Goal: Check status: Check status

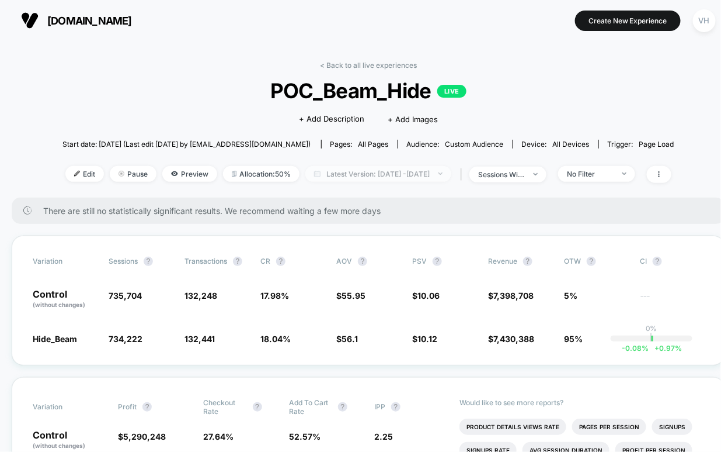
click at [443, 174] on img at bounding box center [441, 173] width 4 height 2
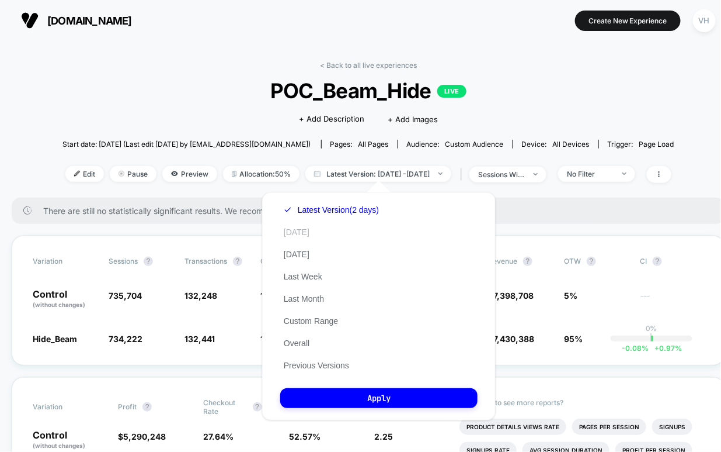
click at [291, 233] on button "[DATE]" at bounding box center [296, 232] width 33 height 11
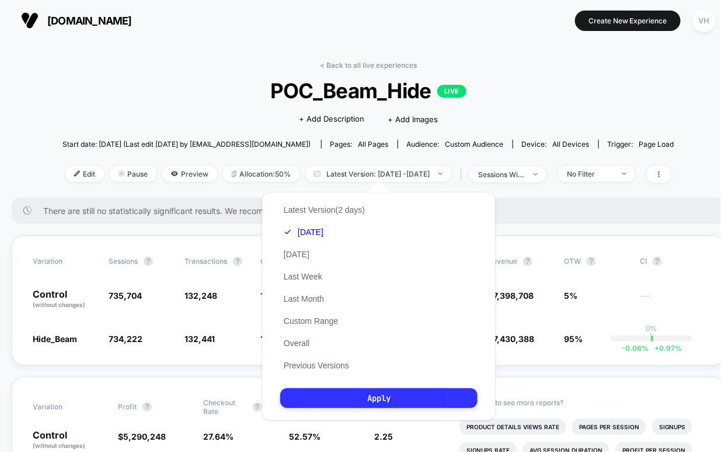
click at [324, 390] on button "Apply" at bounding box center [378, 398] width 197 height 20
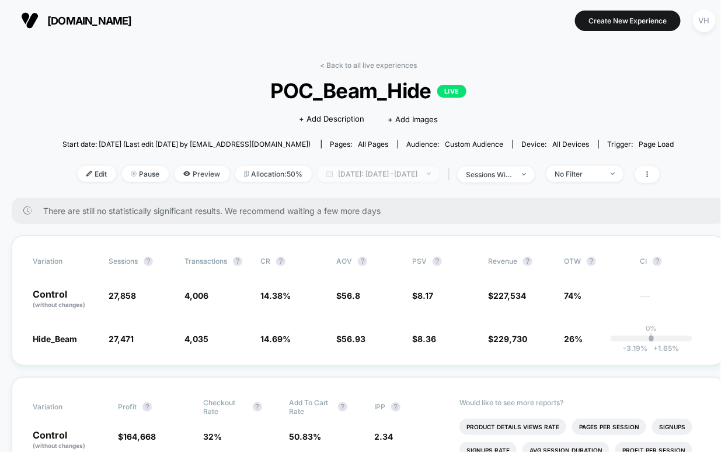
click at [381, 175] on span "[DATE]: [DATE] - [DATE]" at bounding box center [379, 174] width 122 height 16
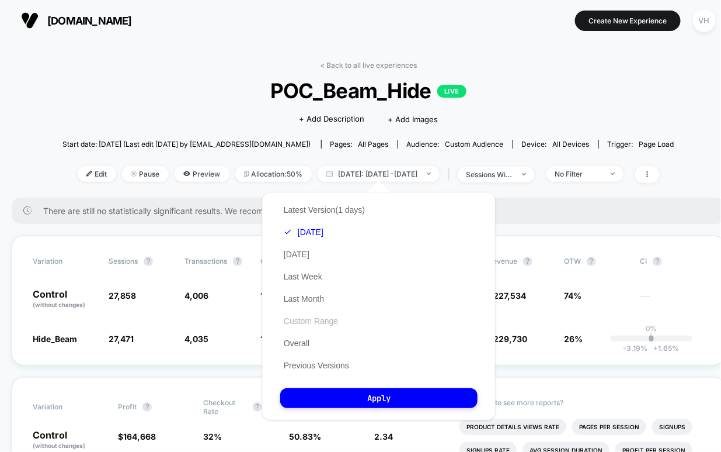
click at [297, 320] on button "Custom Range" at bounding box center [310, 320] width 61 height 11
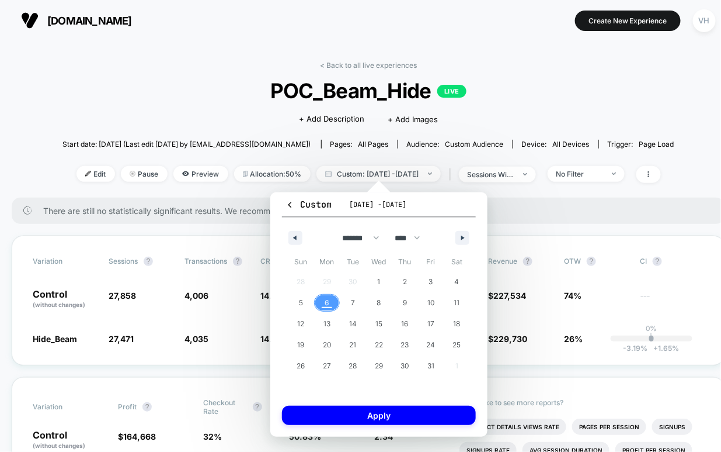
click at [332, 303] on span "6" at bounding box center [327, 302] width 26 height 15
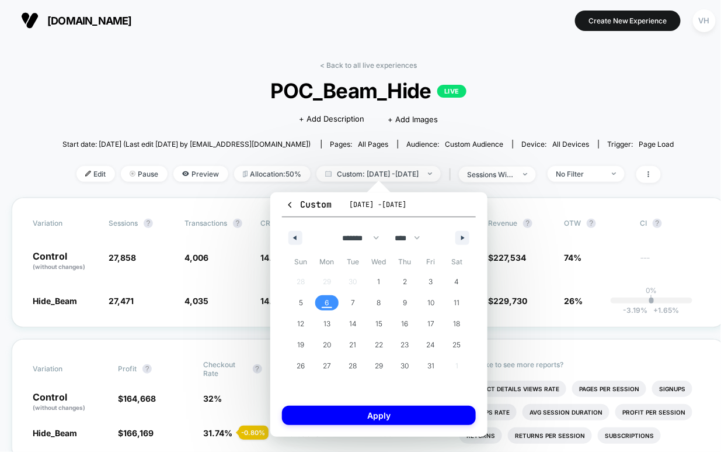
click at [332, 303] on span "6" at bounding box center [327, 302] width 26 height 15
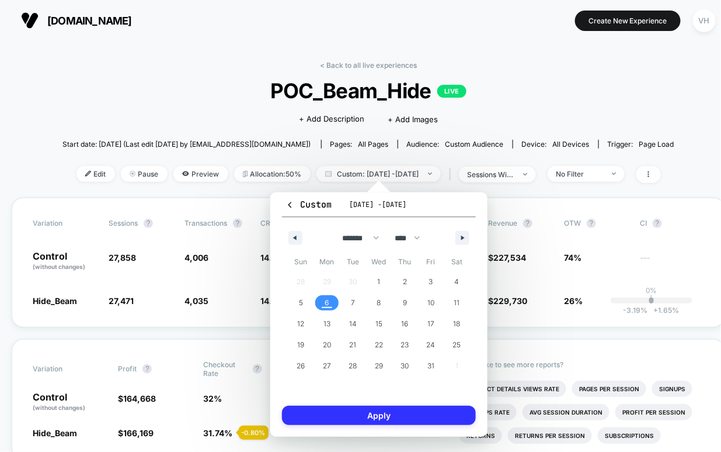
click at [364, 414] on button "Apply" at bounding box center [379, 414] width 194 height 19
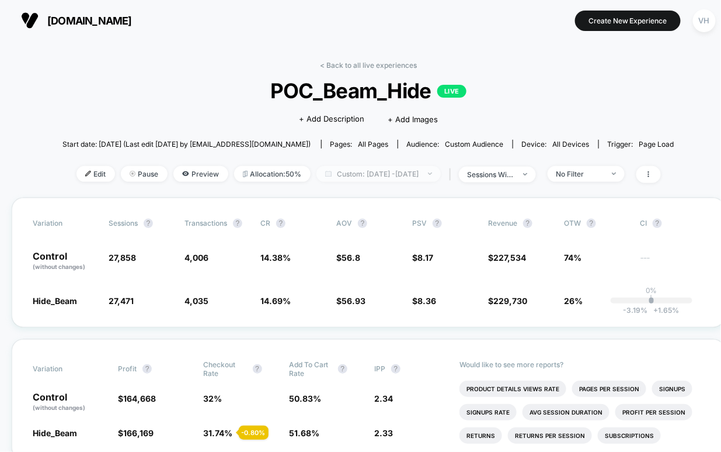
click at [403, 171] on span "Custom: [DATE] - [DATE]" at bounding box center [379, 174] width 124 height 16
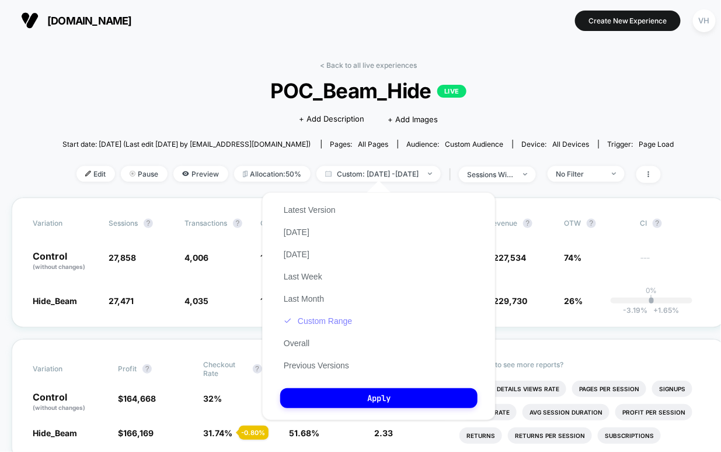
click at [310, 320] on button "Custom Range" at bounding box center [317, 320] width 75 height 11
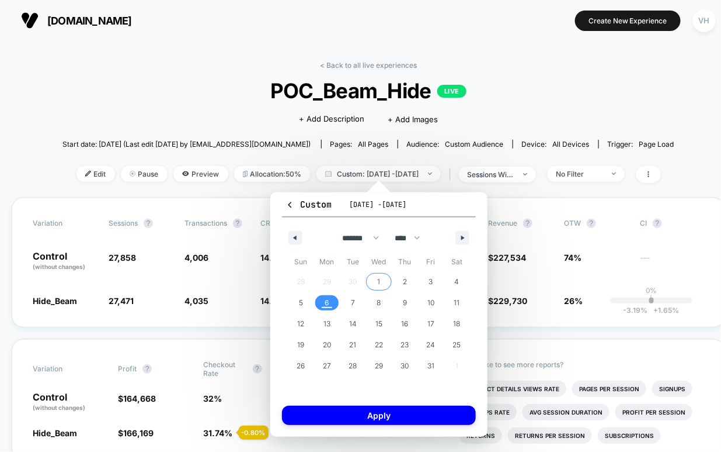
click at [376, 280] on span "1" at bounding box center [379, 281] width 26 height 15
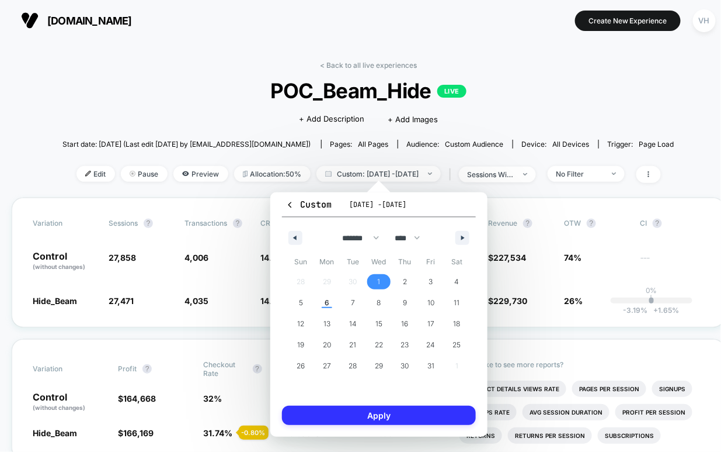
click at [367, 415] on button "Apply" at bounding box center [379, 414] width 194 height 19
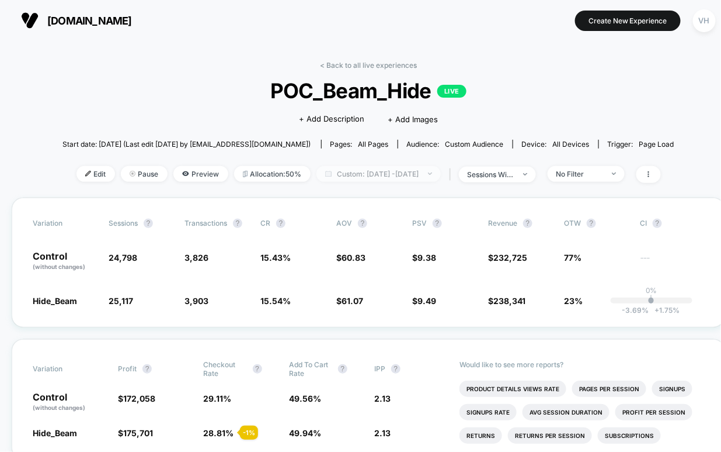
click at [393, 168] on span "Custom: [DATE] - [DATE]" at bounding box center [379, 174] width 124 height 16
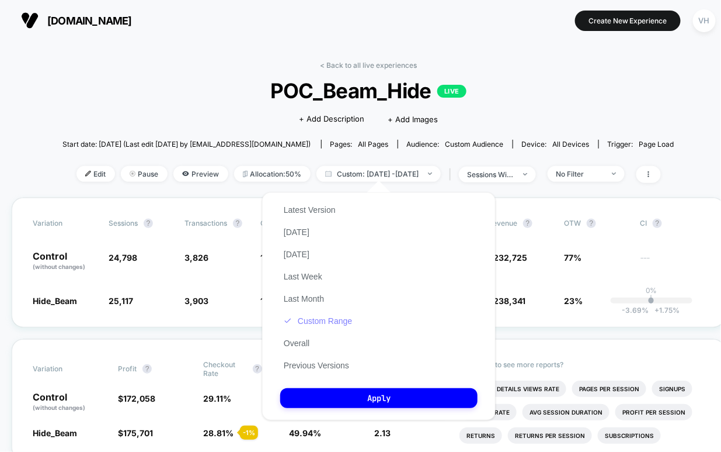
click at [309, 319] on button "Custom Range" at bounding box center [317, 320] width 75 height 11
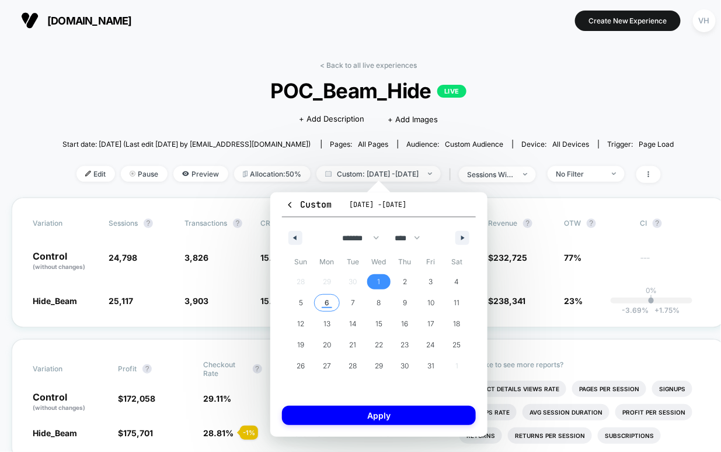
click at [317, 301] on span "6" at bounding box center [327, 302] width 26 height 15
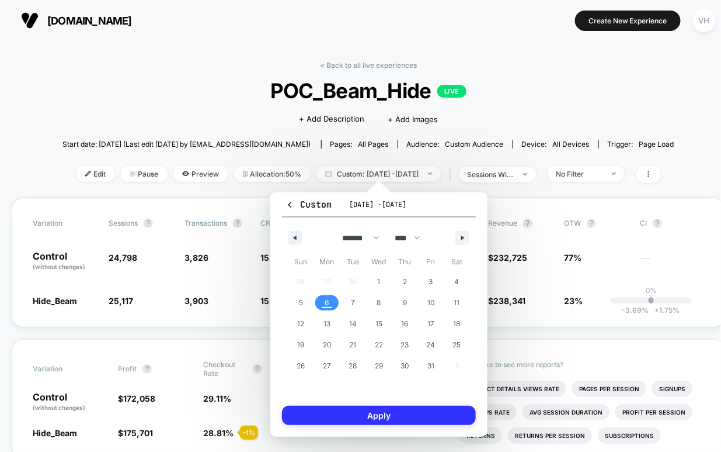
click at [343, 419] on button "Apply" at bounding box center [379, 414] width 194 height 19
